Goal: Task Accomplishment & Management: Manage account settings

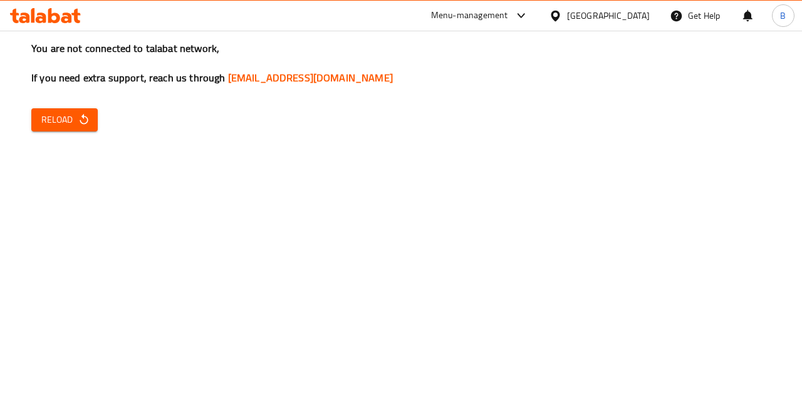
click at [588, 21] on div "[GEOGRAPHIC_DATA]" at bounding box center [608, 16] width 83 height 14
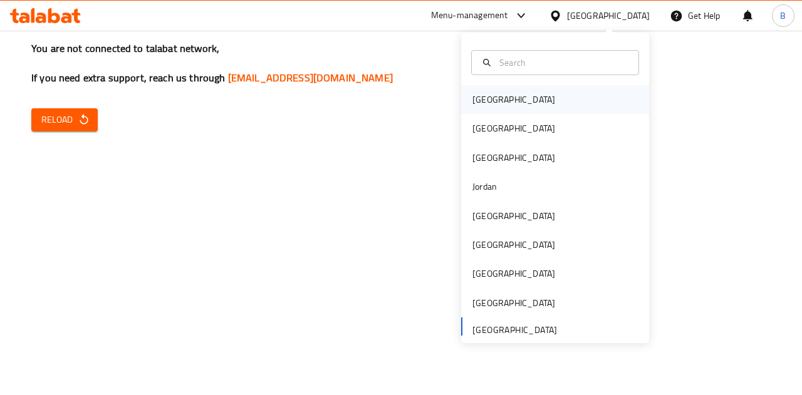
click at [474, 98] on div "Bahrain" at bounding box center [513, 100] width 83 height 14
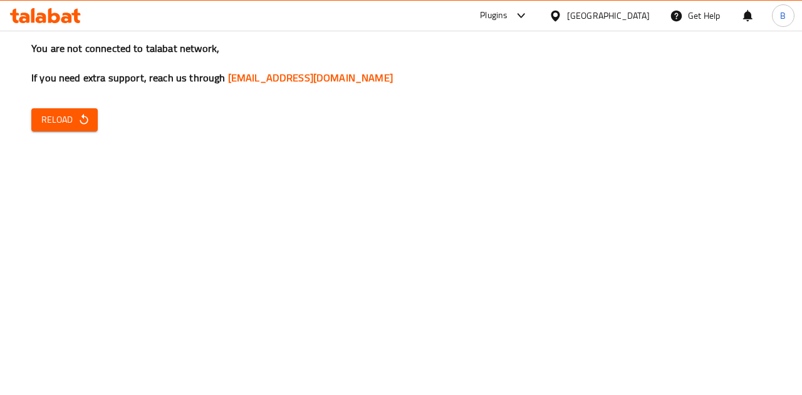
click at [508, 12] on div "Plugins" at bounding box center [494, 15] width 28 height 15
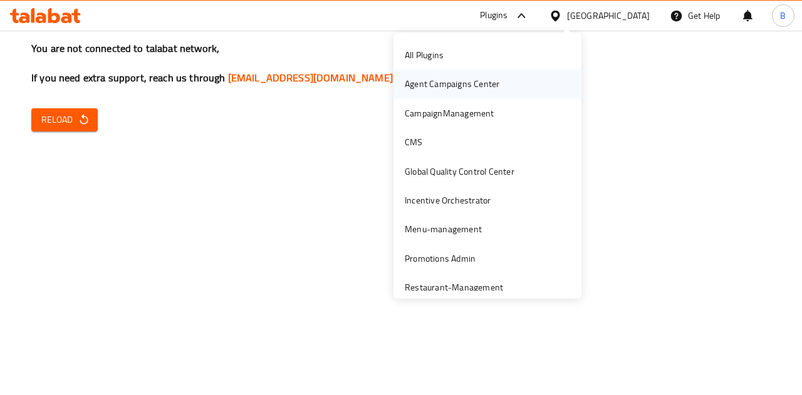
click at [494, 88] on div "Agent Campaigns Center" at bounding box center [452, 84] width 115 height 29
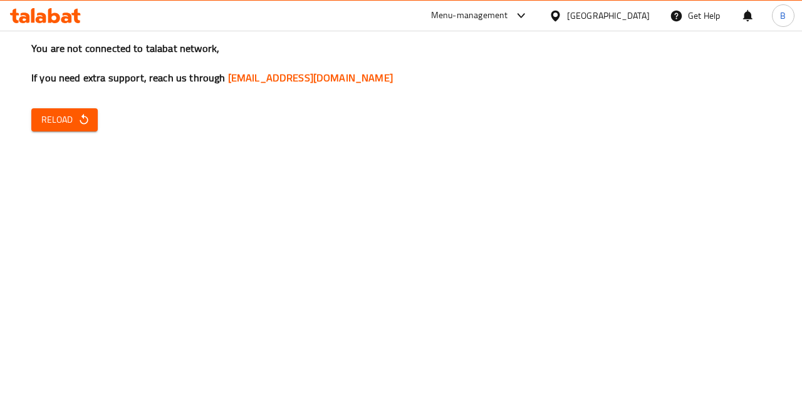
drag, startPoint x: 545, startPoint y: 358, endPoint x: 565, endPoint y: 368, distance: 22.7
click at [545, 358] on div "You are not connected to talabat network, If you need extra support, reach us t…" at bounding box center [401, 197] width 802 height 395
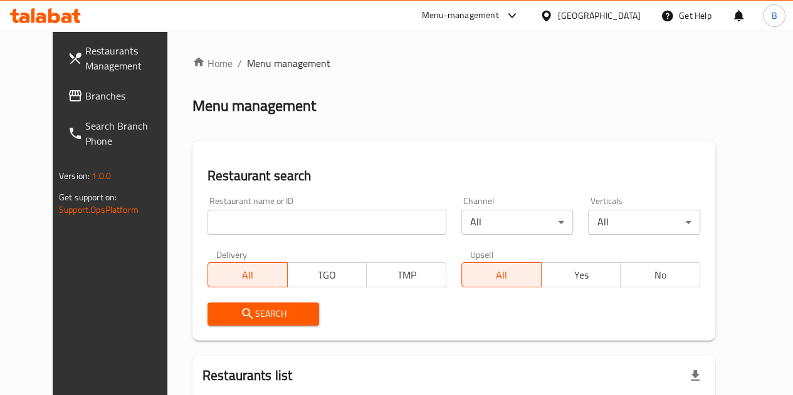
click at [499, 15] on div "Menu-management" at bounding box center [460, 15] width 77 height 15
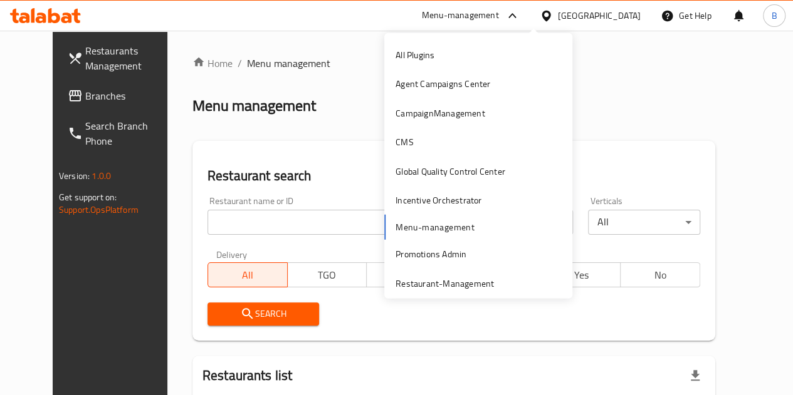
click at [412, 230] on div "All Plugins Agent Campaigns Center CampaignManagement CMS Global Quality Contro…" at bounding box center [478, 199] width 188 height 316
click at [279, 206] on div "Restaurant name or ID Restaurant name or ID" at bounding box center [326, 216] width 239 height 38
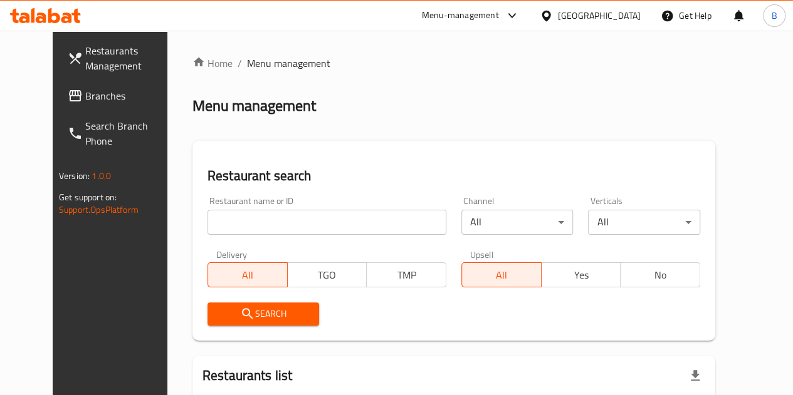
click at [274, 232] on input "search" at bounding box center [326, 222] width 239 height 25
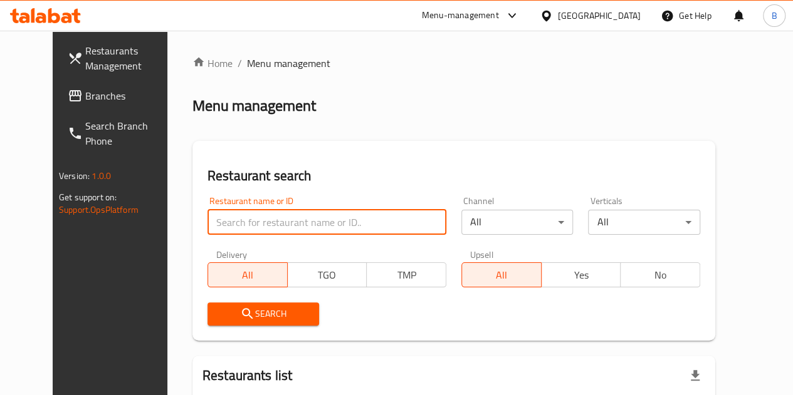
click at [613, 13] on div "Bahrain" at bounding box center [599, 16] width 83 height 14
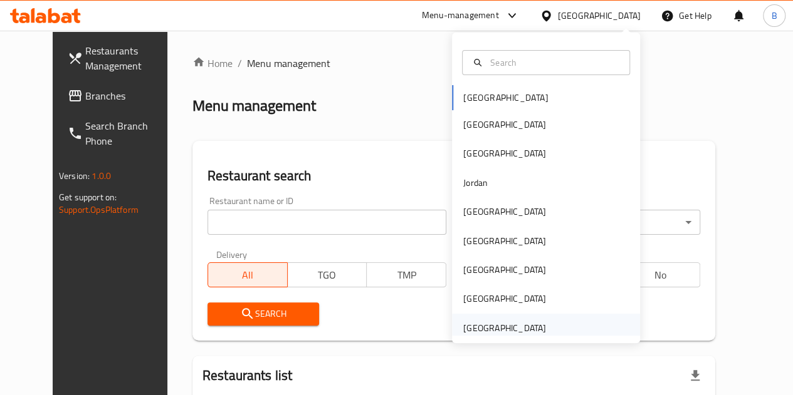
click at [468, 325] on div "[GEOGRAPHIC_DATA]" at bounding box center [504, 328] width 83 height 14
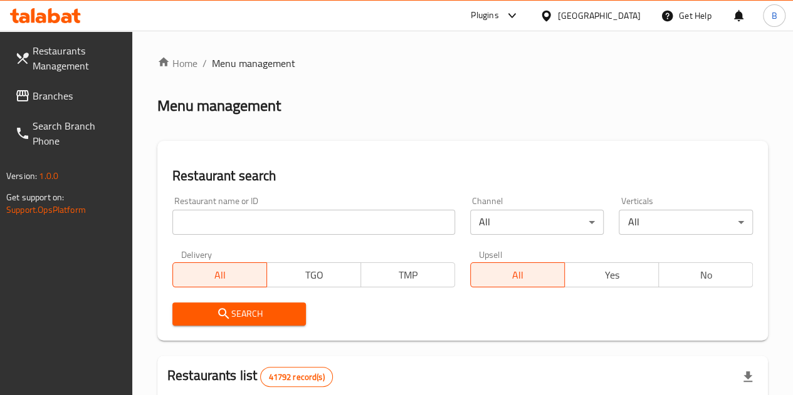
click at [266, 216] on input "search" at bounding box center [313, 222] width 283 height 25
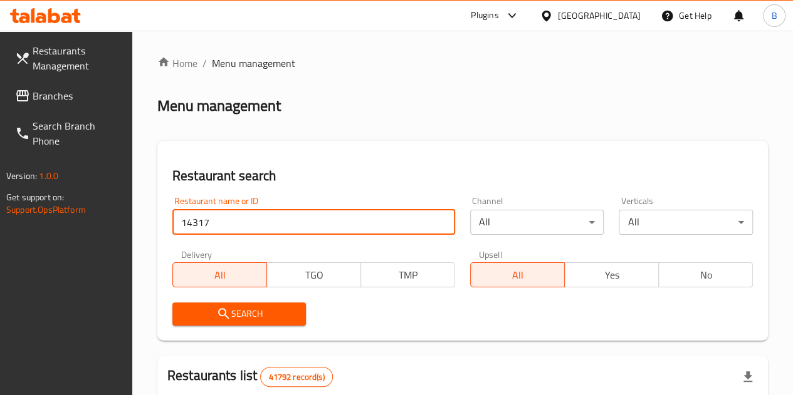
type input "14317"
click button "Search" at bounding box center [239, 314] width 134 height 23
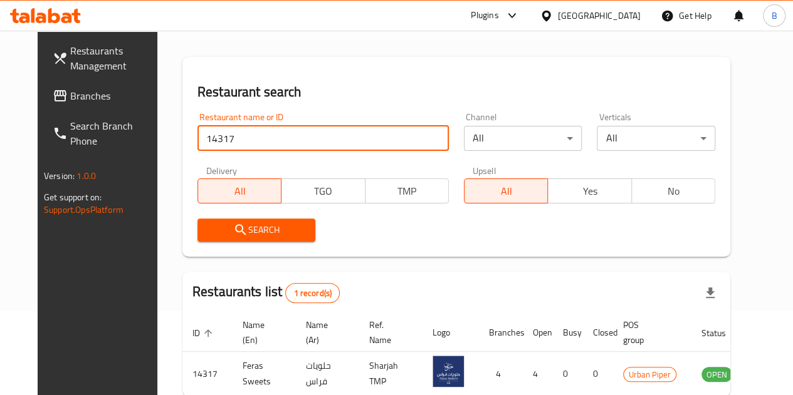
scroll to position [162, 0]
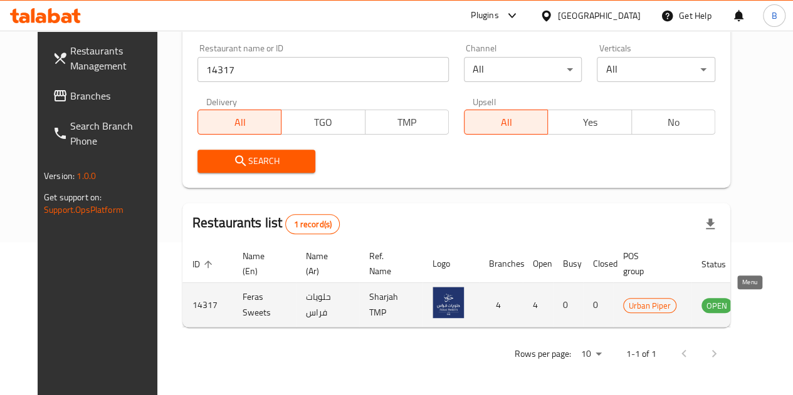
click at [768, 301] on icon "enhanced table" at bounding box center [775, 306] width 14 height 11
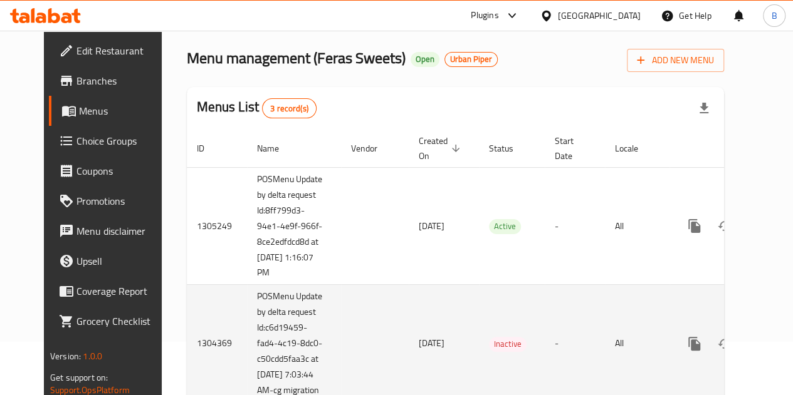
scroll to position [50, 0]
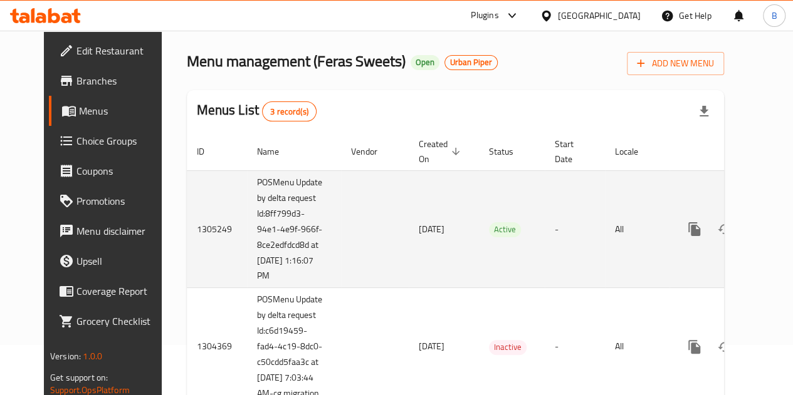
drag, startPoint x: 287, startPoint y: 279, endPoint x: 222, endPoint y: 264, distance: 66.9
click at [247, 264] on td "POSMenu Update by delta request Id:8ff799d3-94e1-4e9f-966f-8ce2edfdcd8d at 10/4…" at bounding box center [294, 229] width 94 height 118
copy td "10/4/2025 1:16:07 PM"
click at [777, 229] on icon "enhanced table" at bounding box center [784, 229] width 15 height 15
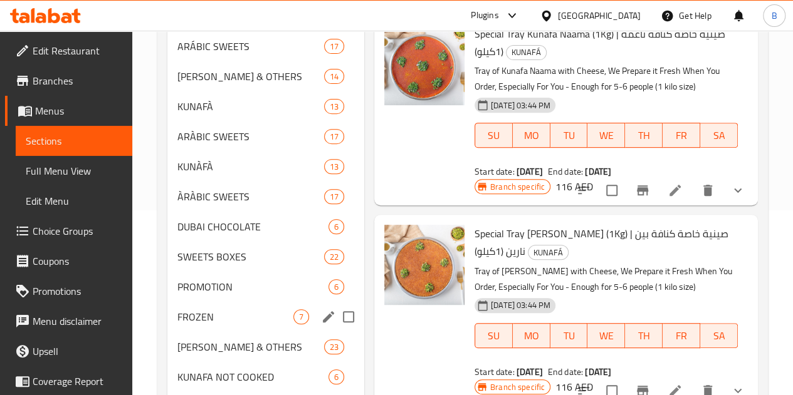
scroll to position [167, 0]
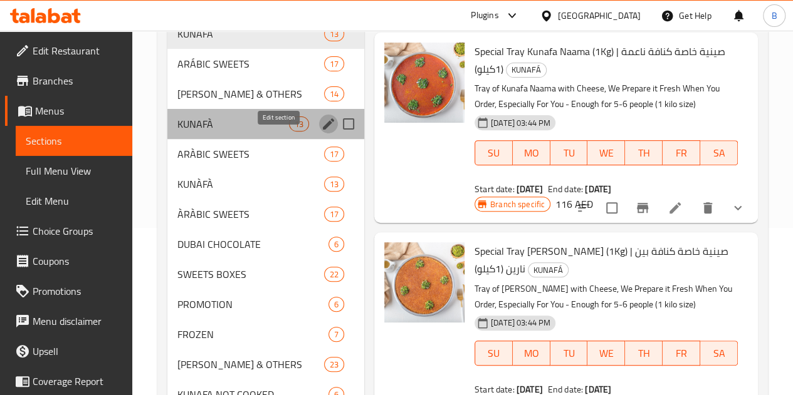
click at [323, 130] on icon "edit" at bounding box center [328, 123] width 11 height 11
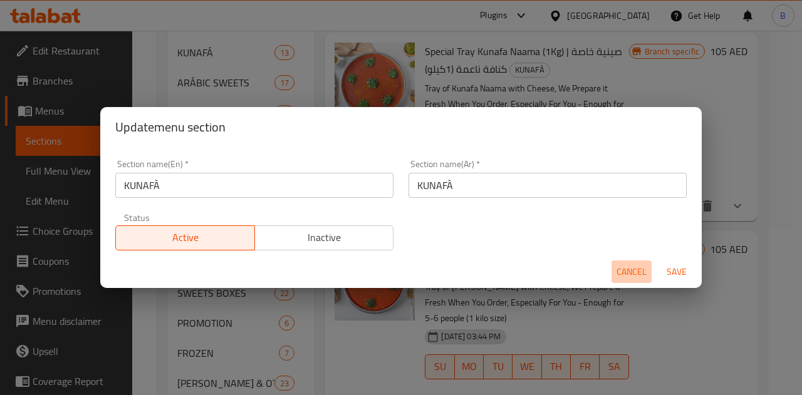
click at [637, 273] on span "Cancel" at bounding box center [632, 272] width 30 height 16
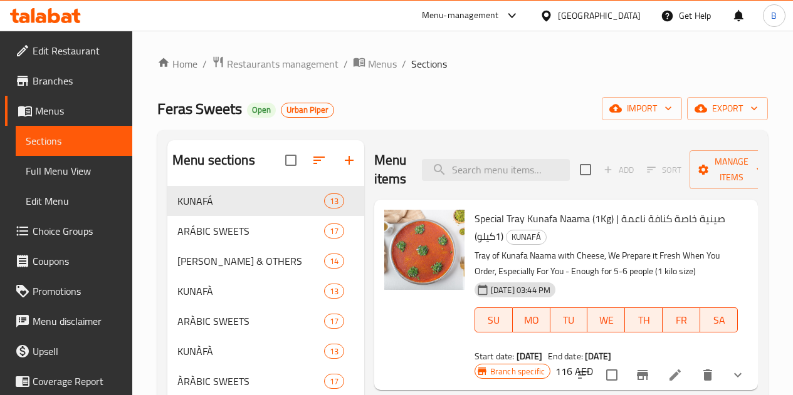
scroll to position [167, 0]
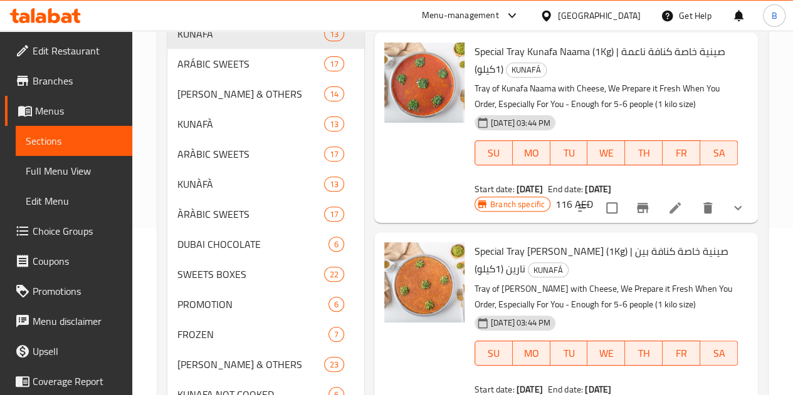
click at [42, 112] on span "Menus" at bounding box center [78, 110] width 87 height 15
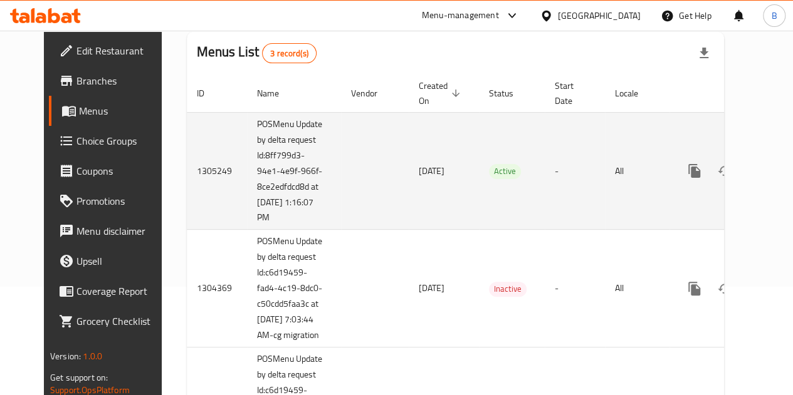
scroll to position [42, 0]
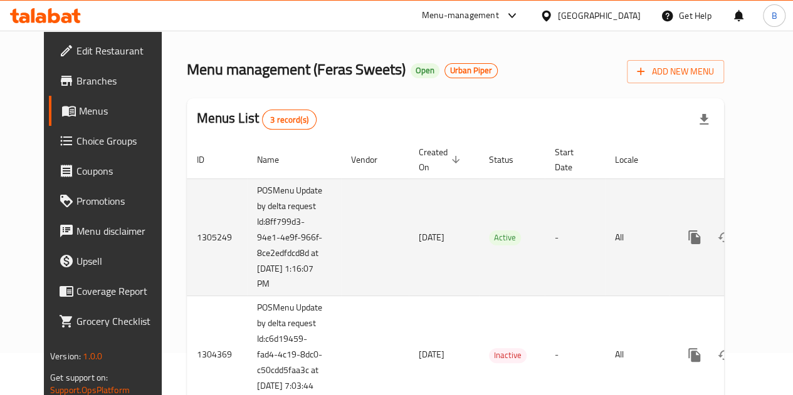
click at [187, 234] on td "1305249" at bounding box center [217, 238] width 60 height 118
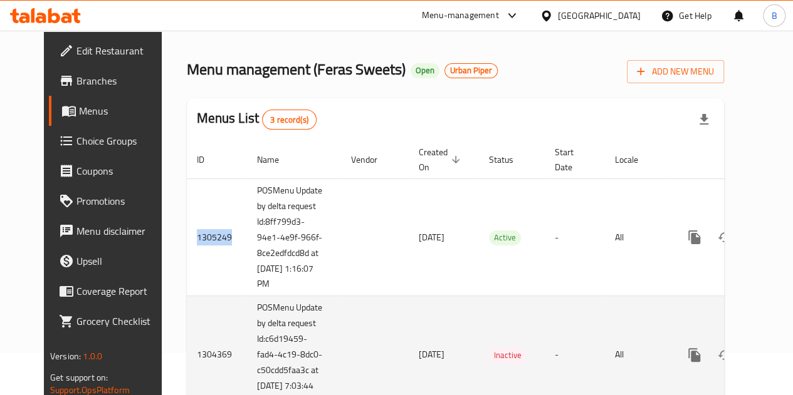
copy td "1305249"
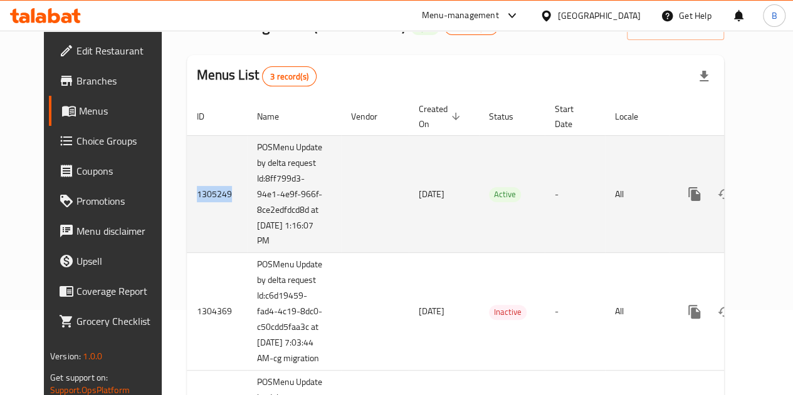
scroll to position [105, 0]
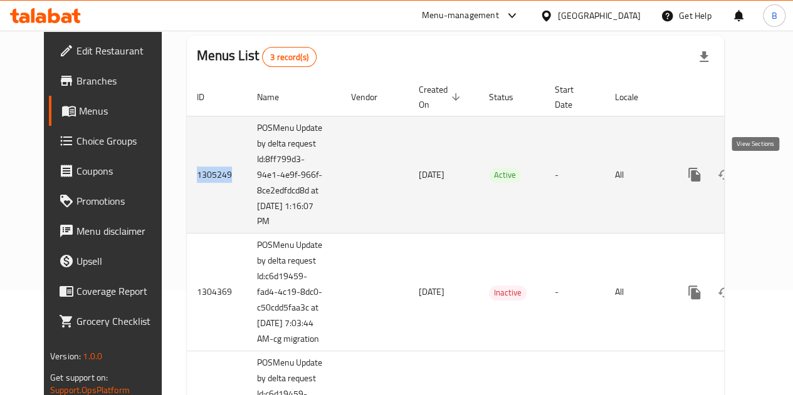
click at [777, 174] on icon "enhanced table" at bounding box center [784, 174] width 15 height 15
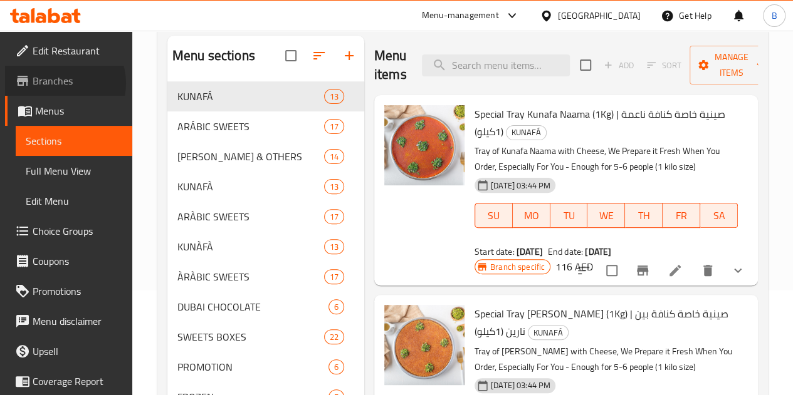
click at [60, 83] on span "Branches" at bounding box center [78, 80] width 90 height 15
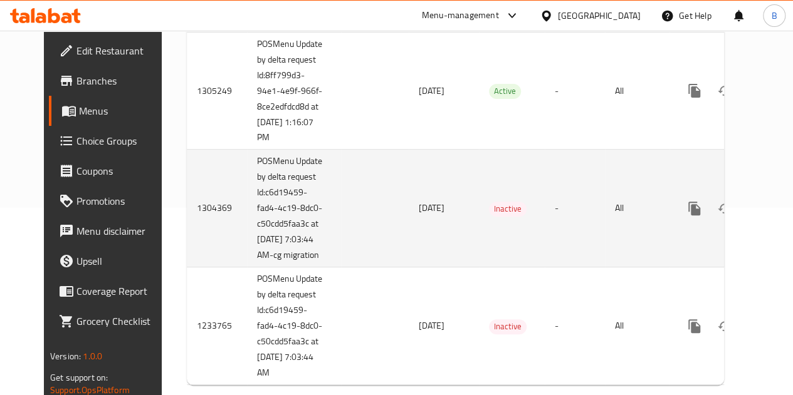
scroll to position [188, 0]
click at [779, 214] on icon "enhanced table" at bounding box center [784, 207] width 11 height 11
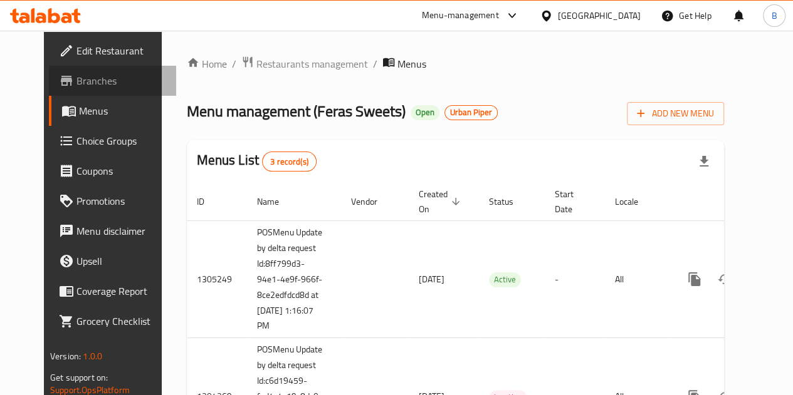
click at [76, 83] on span "Branches" at bounding box center [121, 80] width 90 height 15
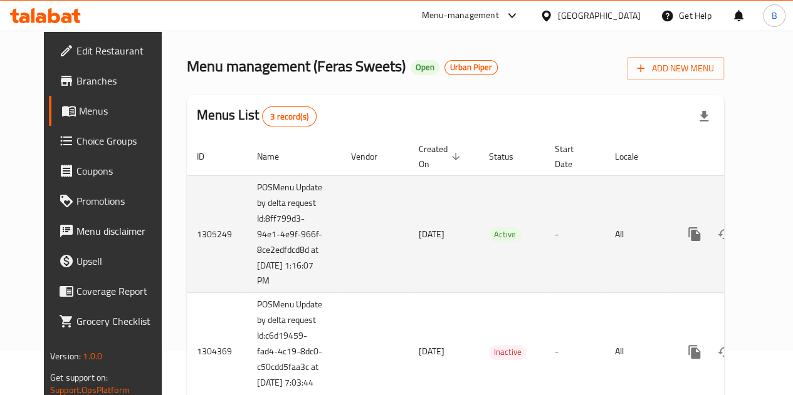
scroll to position [63, 0]
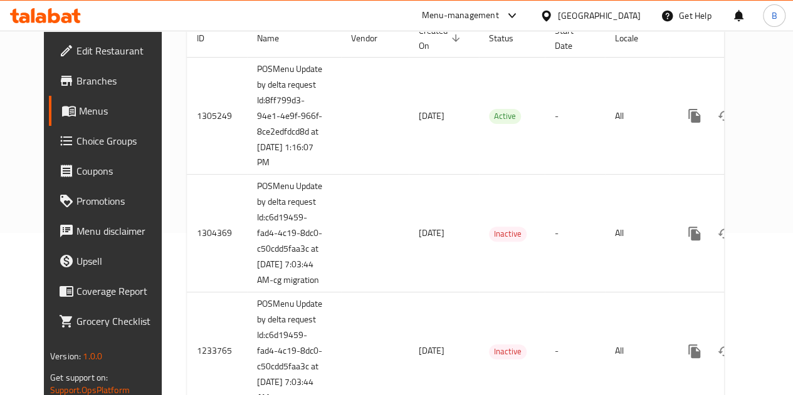
scroll to position [188, 0]
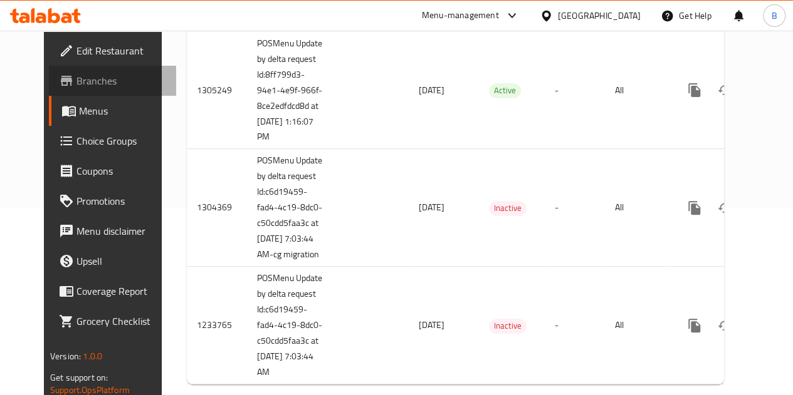
click at [76, 87] on span "Branches" at bounding box center [121, 80] width 90 height 15
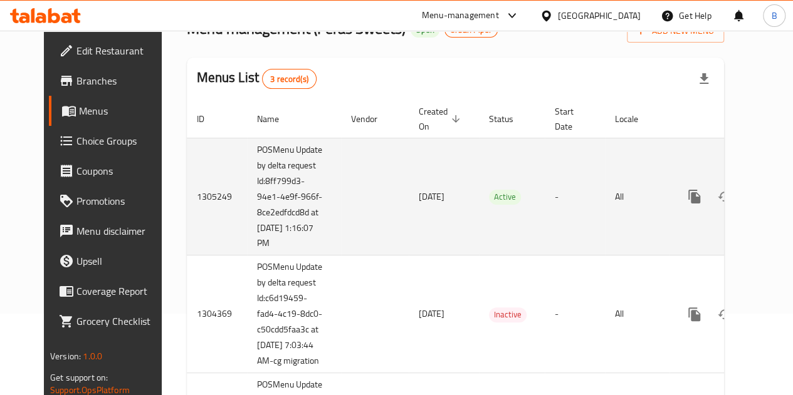
scroll to position [63, 0]
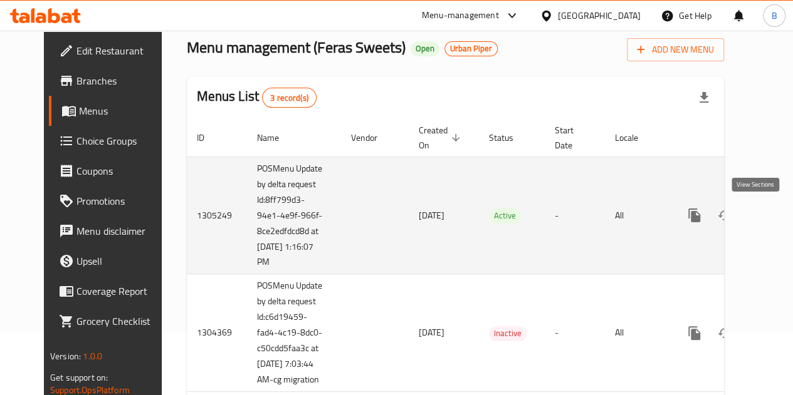
click at [777, 214] on icon "enhanced table" at bounding box center [784, 215] width 15 height 15
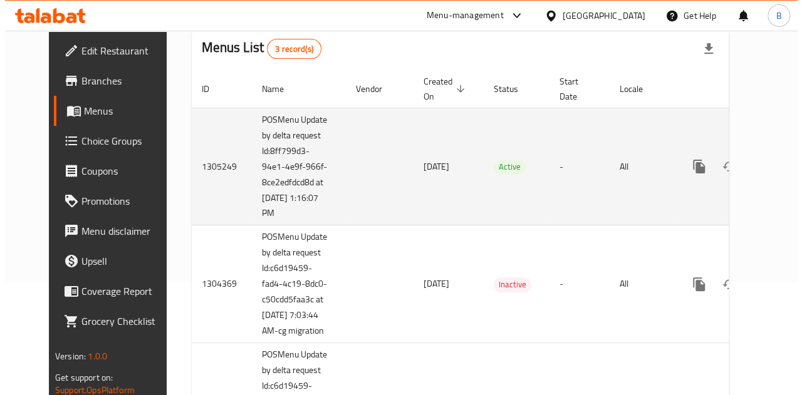
scroll to position [238, 0]
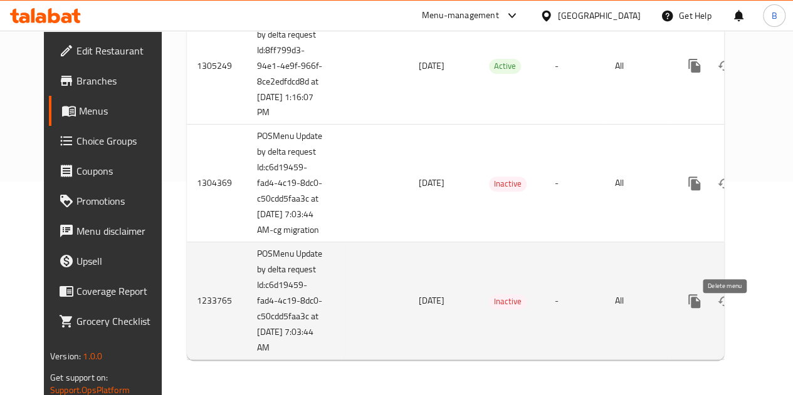
click at [747, 294] on icon "enhanced table" at bounding box center [754, 301] width 15 height 15
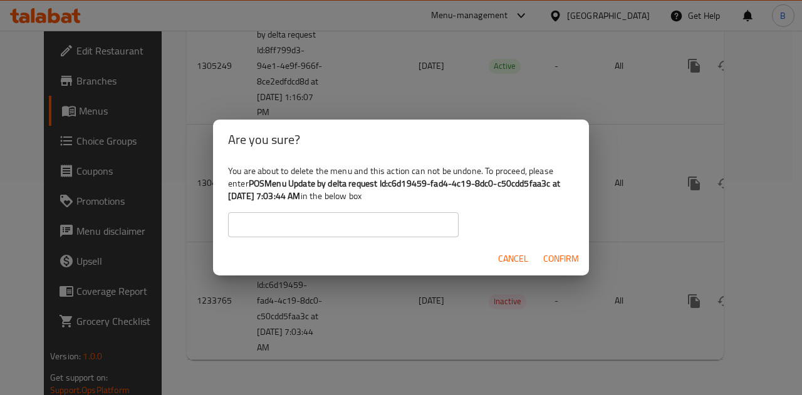
click at [552, 263] on span "Confirm" at bounding box center [561, 259] width 36 height 16
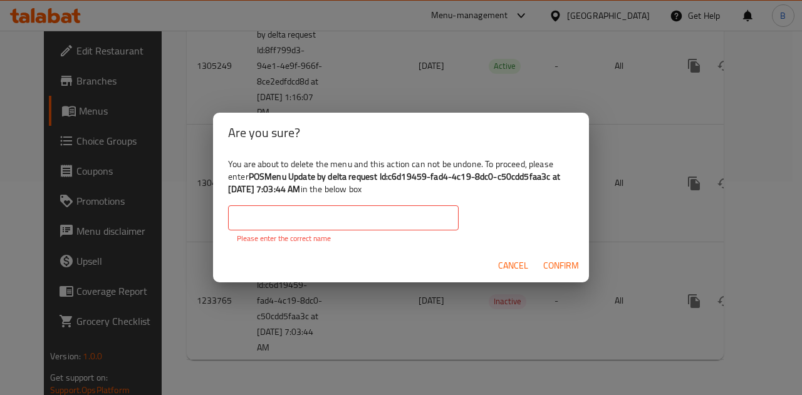
click at [382, 222] on input "text" at bounding box center [343, 218] width 231 height 25
drag, startPoint x: 249, startPoint y: 176, endPoint x: 317, endPoint y: 191, distance: 69.3
click at [317, 191] on div "You are about to delete the menu and this action can not be undone. To proceed,…" at bounding box center [401, 201] width 376 height 96
copy b "POSMenu Update by delta request Id:c6d19459-fad4-4c19-8dc0-c50cdd5faa3c at 7/19…"
click at [338, 221] on input "text" at bounding box center [343, 218] width 231 height 25
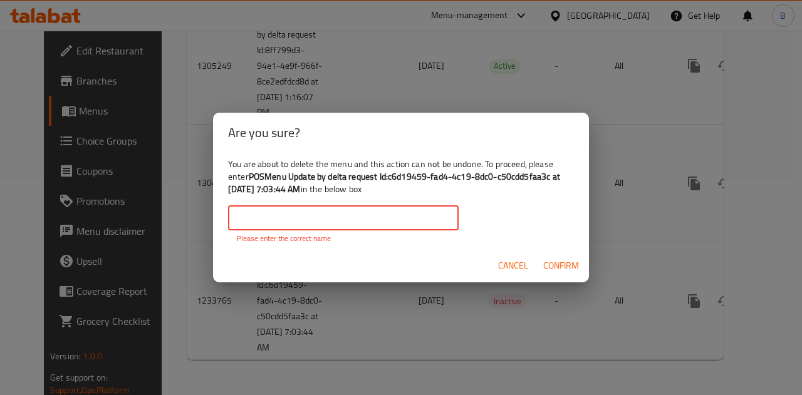
paste input "POSMenu Update by delta request Id:c6d19459-fad4-4c19-8dc0-c50cdd5faa3c at 7/19…"
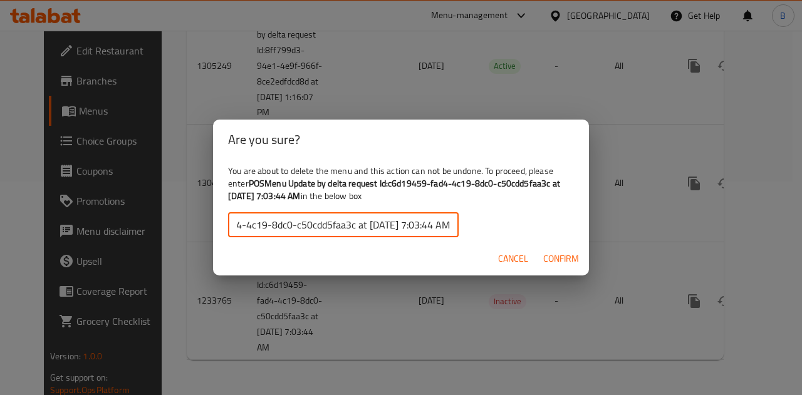
type input "POSMenu Update by delta request Id:c6d19459-fad4-4c19-8dc0-c50cdd5faa3c at 7/19…"
click at [546, 259] on span "Confirm" at bounding box center [561, 259] width 36 height 16
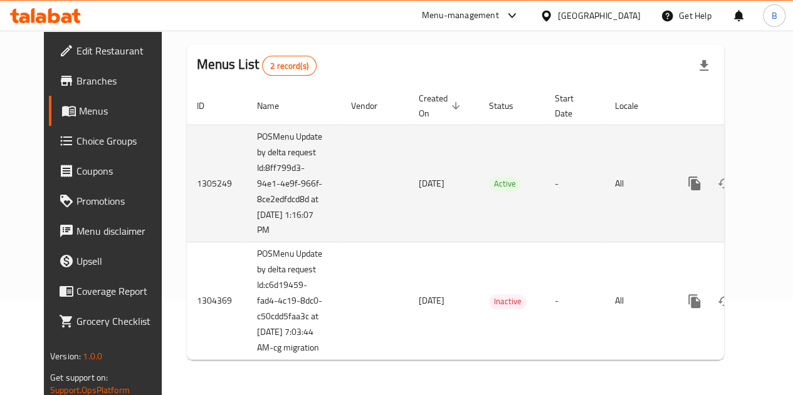
scroll to position [58, 0]
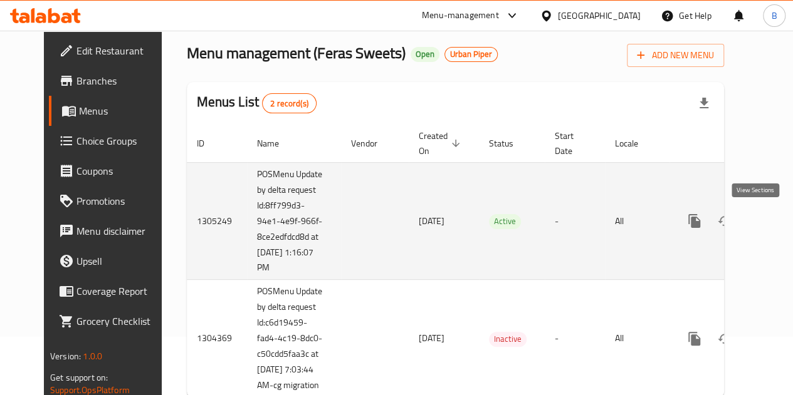
click at [777, 216] on icon "enhanced table" at bounding box center [784, 221] width 15 height 15
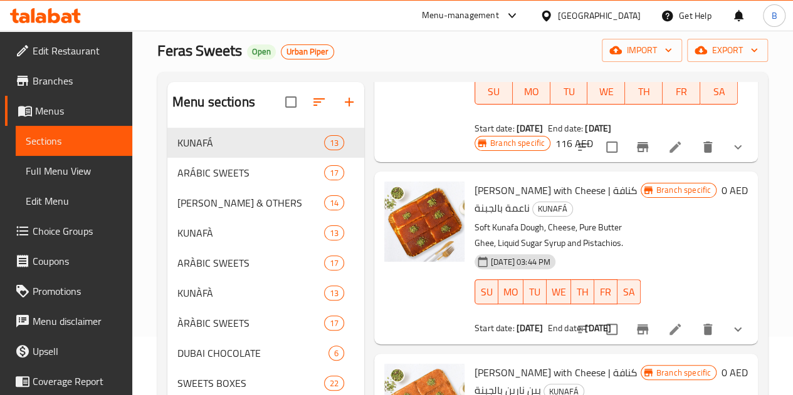
scroll to position [1191, 0]
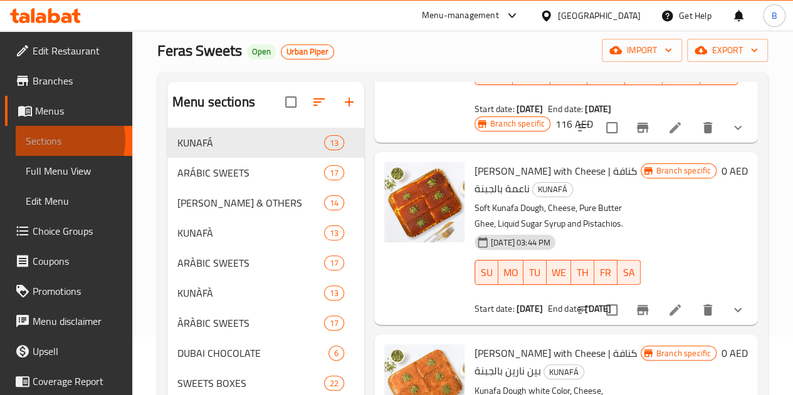
drag, startPoint x: 56, startPoint y: 140, endPoint x: 52, endPoint y: 117, distance: 23.6
click at [56, 140] on span "Sections" at bounding box center [74, 140] width 96 height 15
click at [48, 111] on span "Menus" at bounding box center [78, 110] width 87 height 15
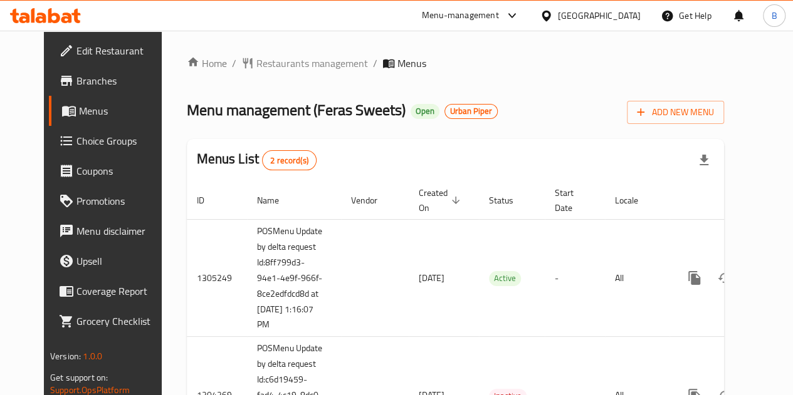
click at [79, 107] on span "Menus" at bounding box center [122, 110] width 87 height 15
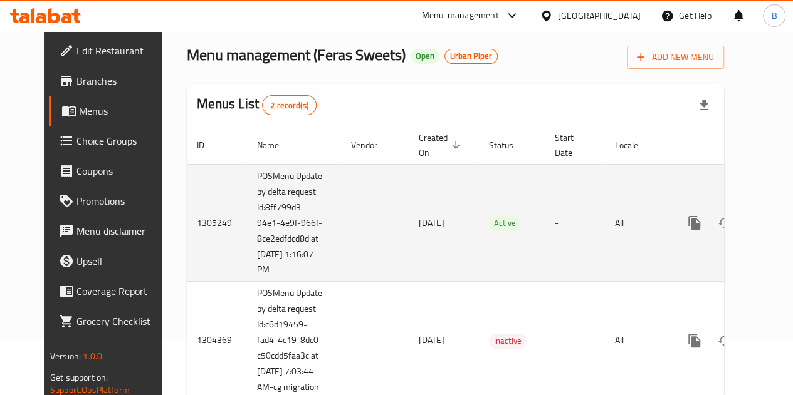
scroll to position [119, 0]
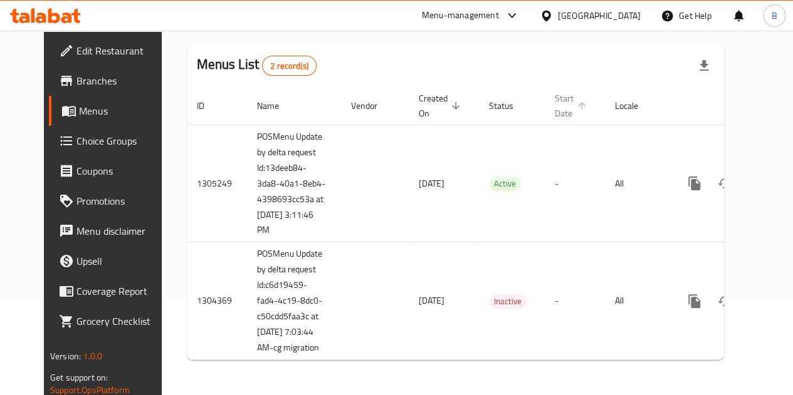
scroll to position [119, 0]
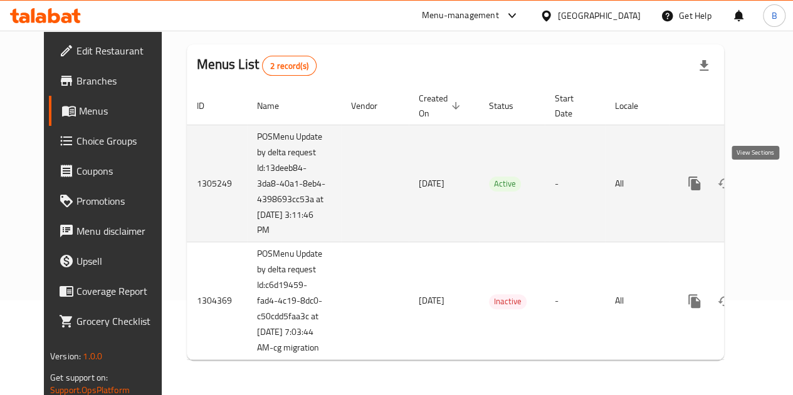
click at [779, 178] on icon "enhanced table" at bounding box center [784, 183] width 11 height 11
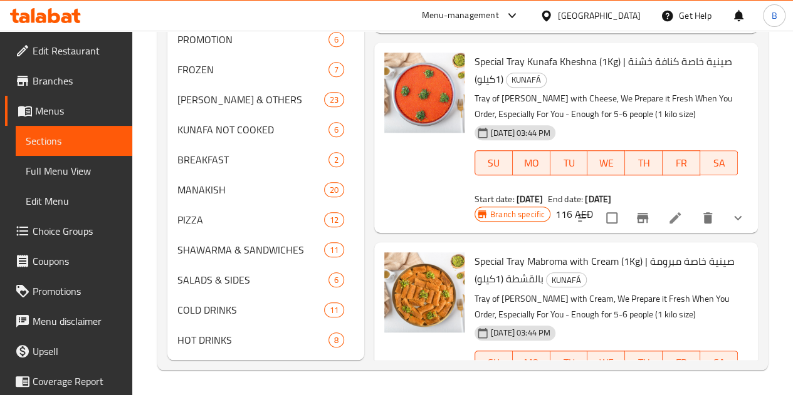
scroll to position [451, 0]
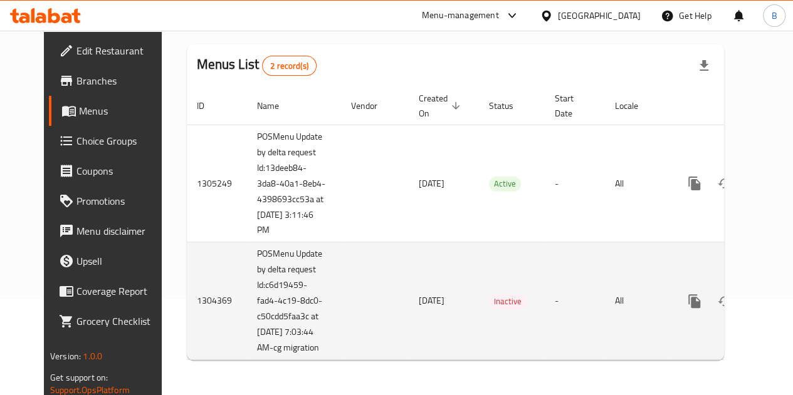
scroll to position [119, 0]
